Goal: Navigation & Orientation: Find specific page/section

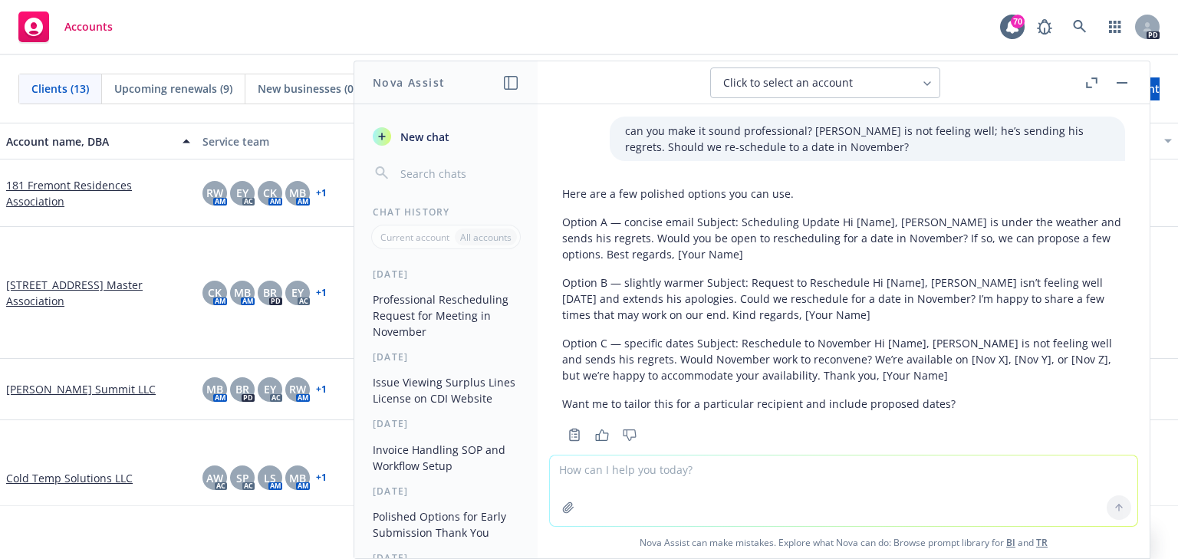
scroll to position [427, 0]
